Goal: Task Accomplishment & Management: Manage account settings

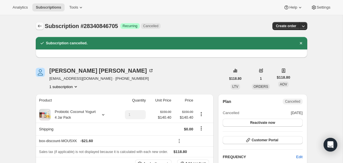
click at [38, 23] on button "Subscriptions" at bounding box center [40, 26] width 8 height 8
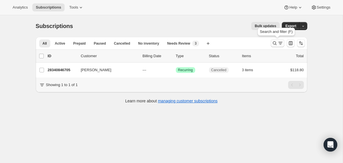
click at [272, 45] on icon "Search and filter results" at bounding box center [274, 43] width 6 height 6
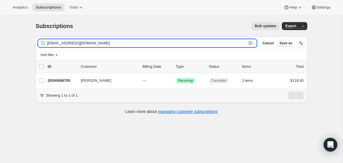
click at [186, 45] on input "[EMAIL_ADDRESS][DOMAIN_NAME]" at bounding box center [146, 43] width 199 height 8
paste input "marya_baqri@me"
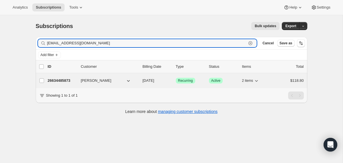
type input "[EMAIL_ADDRESS][DOMAIN_NAME]"
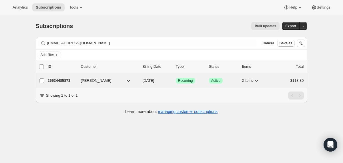
click at [140, 83] on div "26634485873 [PERSON_NAME] [DATE] Success Recurring Success Active 2 items $118.…" at bounding box center [176, 81] width 256 height 8
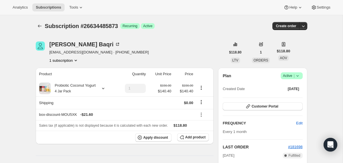
click at [298, 74] on icon at bounding box center [297, 76] width 6 height 6
click at [292, 95] on span "Cancel subscription" at bounding box center [289, 96] width 32 height 4
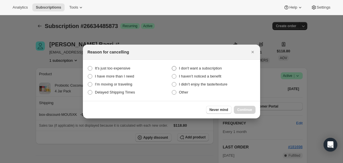
click at [217, 67] on span "I don't want a subscription" at bounding box center [200, 68] width 43 height 4
click at [172, 66] on subscription "I don't want a subscription" at bounding box center [172, 66] width 0 height 0
radio subscription "true"
click at [243, 110] on span "Continue" at bounding box center [244, 109] width 15 height 5
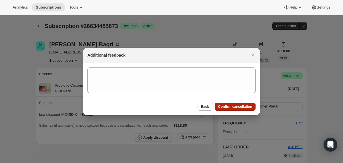
click at [242, 108] on span "Confirm cancellation" at bounding box center [235, 106] width 34 height 5
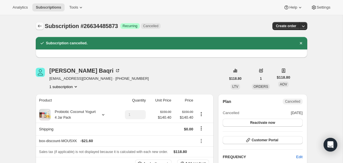
click at [41, 25] on icon "Subscriptions" at bounding box center [40, 26] width 6 height 6
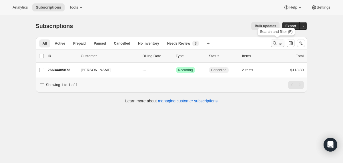
click at [273, 43] on icon "Search and filter results" at bounding box center [274, 43] width 6 height 6
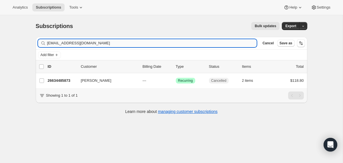
click at [196, 43] on input "[EMAIL_ADDRESS][DOMAIN_NAME]" at bounding box center [152, 43] width 210 height 8
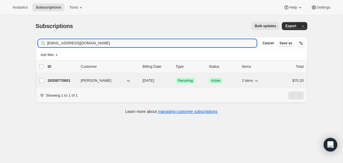
type input "[EMAIL_ADDRESS][DOMAIN_NAME]"
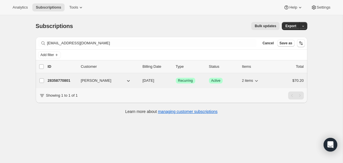
click at [135, 81] on div "[PERSON_NAME]" at bounding box center [109, 81] width 57 height 6
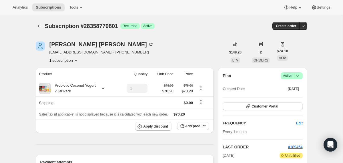
click at [299, 76] on icon at bounding box center [297, 76] width 6 height 6
click at [285, 96] on span "Cancel subscription" at bounding box center [289, 96] width 32 height 4
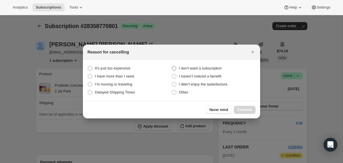
click at [192, 69] on span "I don't want a subscription" at bounding box center [200, 68] width 43 height 4
click at [172, 66] on subscription "I don't want a subscription" at bounding box center [172, 66] width 0 height 0
radio subscription "true"
click at [240, 108] on span "Continue" at bounding box center [244, 109] width 15 height 5
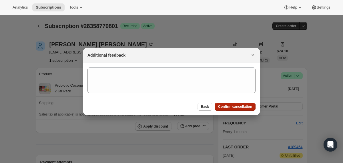
click at [240, 108] on span "Confirm cancellation" at bounding box center [235, 106] width 34 height 5
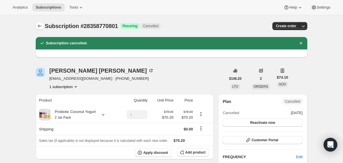
click at [42, 27] on icon "Subscriptions" at bounding box center [40, 26] width 6 height 6
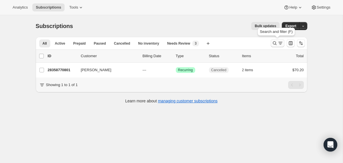
click at [274, 43] on icon "Search and filter results" at bounding box center [274, 43] width 6 height 6
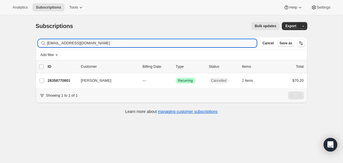
click at [202, 45] on input "[EMAIL_ADDRESS][DOMAIN_NAME]" at bounding box center [152, 43] width 210 height 8
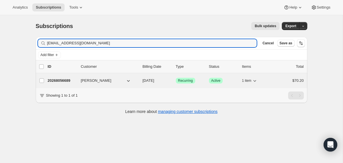
type input "[EMAIL_ADDRESS][DOMAIN_NAME]"
click at [136, 78] on div "[PERSON_NAME]" at bounding box center [109, 81] width 57 height 6
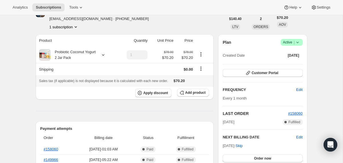
scroll to position [22, 0]
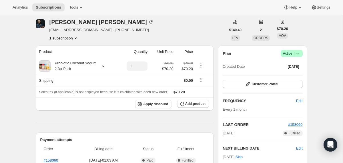
click at [300, 53] on span "Success Active |" at bounding box center [291, 53] width 22 height 7
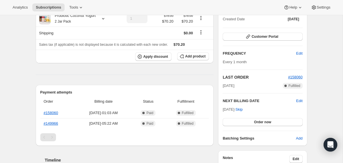
scroll to position [57, 0]
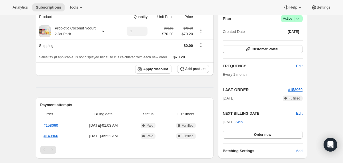
click at [297, 19] on icon at bounding box center [297, 19] width 6 height 6
click at [289, 41] on span "Cancel subscription" at bounding box center [289, 39] width 32 height 4
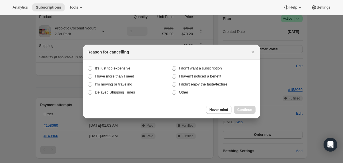
click at [212, 68] on span "I don't want a subscription" at bounding box center [200, 68] width 43 height 4
click at [172, 66] on subscription "I don't want a subscription" at bounding box center [172, 66] width 0 height 0
radio subscription "true"
click at [243, 108] on span "Continue" at bounding box center [244, 109] width 15 height 5
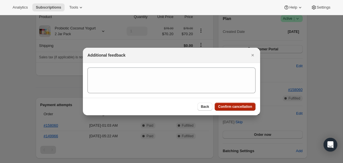
click at [243, 108] on span "Confirm cancellation" at bounding box center [235, 106] width 34 height 5
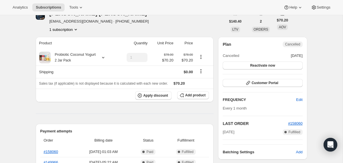
scroll to position [0, 0]
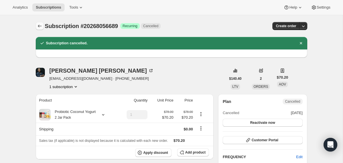
click at [38, 28] on icon "Subscriptions" at bounding box center [40, 26] width 6 height 6
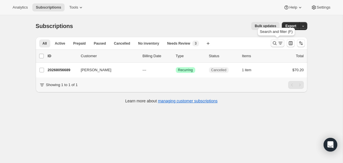
click at [272, 41] on icon "Search and filter results" at bounding box center [274, 43] width 6 height 6
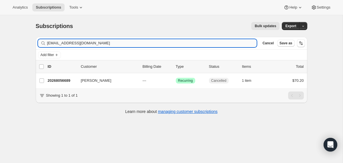
click at [204, 43] on input "[EMAIL_ADDRESS][DOMAIN_NAME]" at bounding box center [152, 43] width 210 height 8
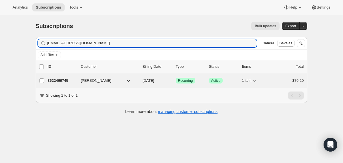
type input "[EMAIL_ADDRESS][DOMAIN_NAME]"
click at [138, 81] on div "3622469745 [PERSON_NAME] [DATE] Success Recurring Success Active 1 item $70.20" at bounding box center [176, 81] width 256 height 8
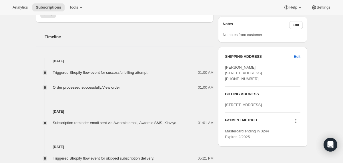
scroll to position [204, 0]
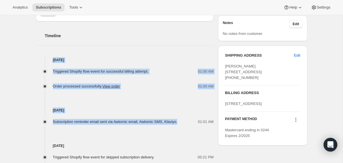
drag, startPoint x: 188, startPoint y: 121, endPoint x: 176, endPoint y: 46, distance: 76.3
click at [176, 46] on div "Timeline [DATE] Triggered Shopify flow event for successful billing attempt. 01…" at bounding box center [125, 156] width 178 height 271
copy div "[DATE] Triggered Shopify flow event for successful billing attempt. 01:00 AM Or…"
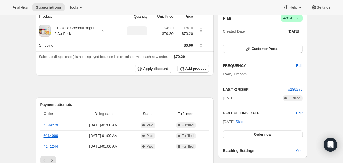
scroll to position [0, 0]
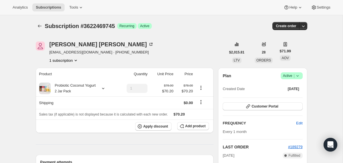
click at [297, 79] on div "Plan Success Active | Created Date [DATE]" at bounding box center [262, 82] width 80 height 21
click at [297, 73] on icon at bounding box center [297, 76] width 6 height 6
click at [284, 99] on span "Cancel subscription" at bounding box center [289, 97] width 32 height 6
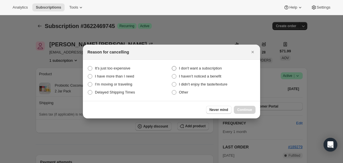
click at [190, 67] on span "I don't want a subscription" at bounding box center [200, 68] width 43 height 4
click at [172, 66] on subscription "I don't want a subscription" at bounding box center [172, 66] width 0 height 0
radio subscription "true"
click at [238, 110] on span "Continue" at bounding box center [244, 109] width 15 height 5
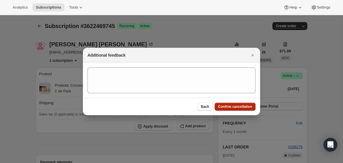
click at [238, 110] on button "Confirm cancellation" at bounding box center [234, 106] width 41 height 8
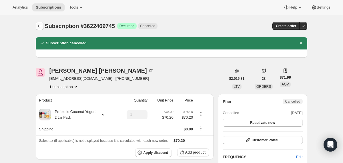
click at [37, 26] on icon "Subscriptions" at bounding box center [40, 26] width 6 height 6
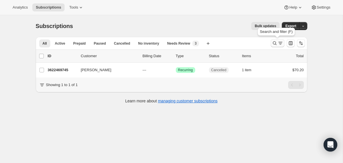
click at [273, 43] on icon "Search and filter results" at bounding box center [274, 43] width 4 height 4
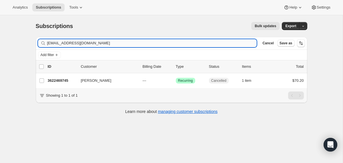
click at [223, 44] on input "[EMAIL_ADDRESS][DOMAIN_NAME]" at bounding box center [152, 43] width 210 height 8
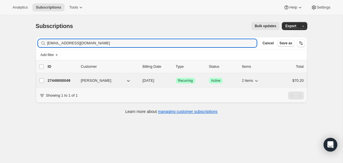
type input "[EMAIL_ADDRESS][DOMAIN_NAME]"
click at [139, 78] on div "27449000049 [PERSON_NAME] [DATE] Success Recurring Success Active 2 items $70.20" at bounding box center [176, 81] width 256 height 8
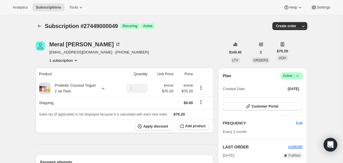
click at [297, 75] on icon at bounding box center [297, 76] width 6 height 6
click at [279, 98] on span "Cancel subscription" at bounding box center [289, 96] width 32 height 4
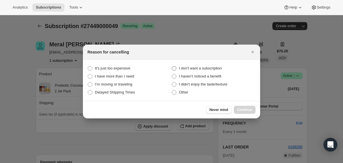
click at [214, 70] on span "I don't want a subscription" at bounding box center [200, 68] width 43 height 4
click at [172, 66] on subscription "I don't want a subscription" at bounding box center [172, 66] width 0 height 0
radio subscription "true"
click at [240, 107] on button "Continue" at bounding box center [245, 110] width 22 height 8
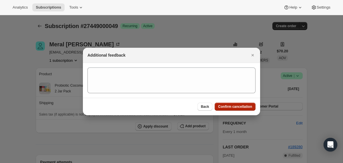
click at [240, 107] on span "Confirm cancellation" at bounding box center [235, 106] width 34 height 5
